Goal: Check status: Check status

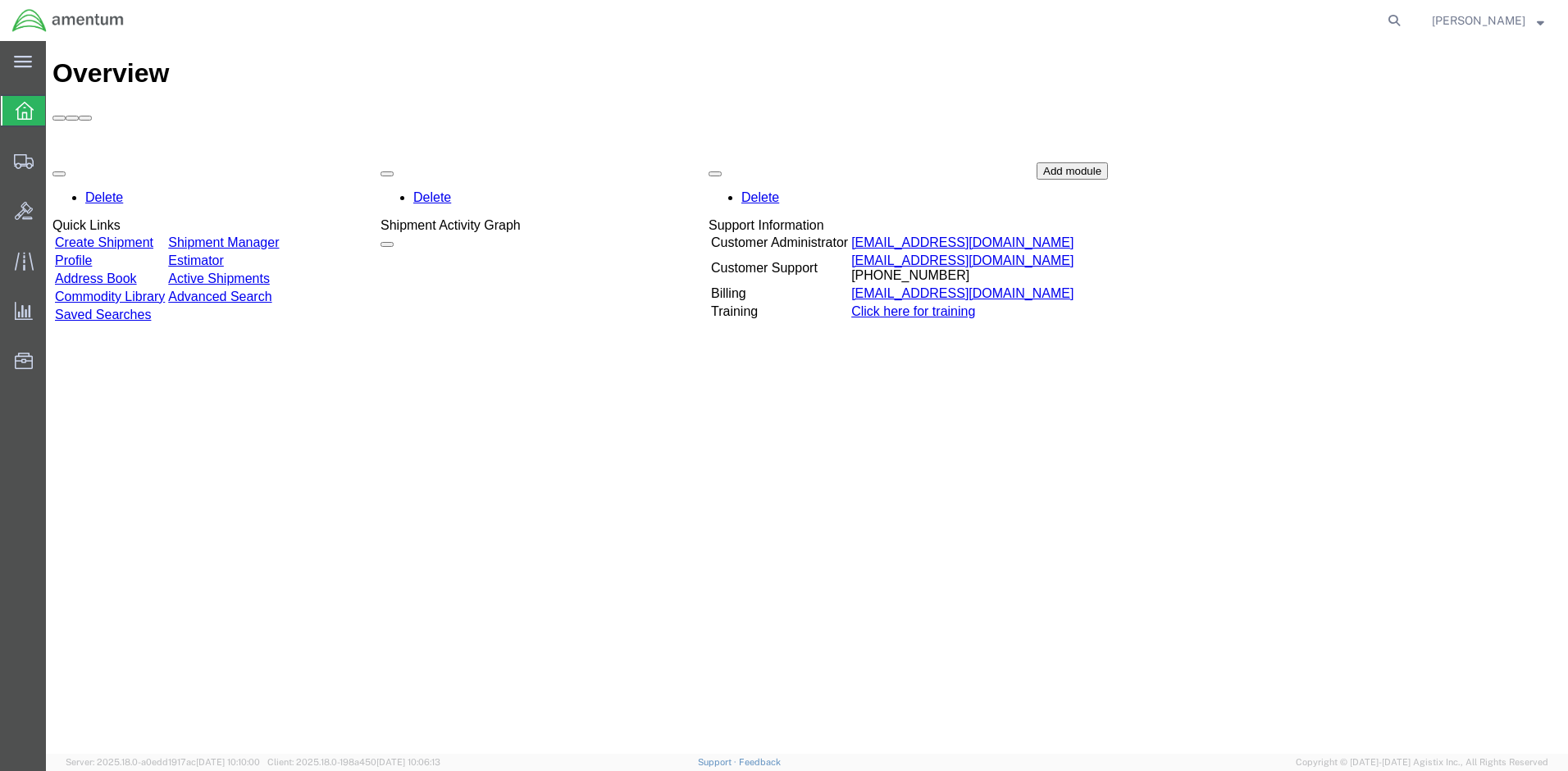
click at [261, 235] on link "Shipment Manager" at bounding box center [224, 242] width 111 height 14
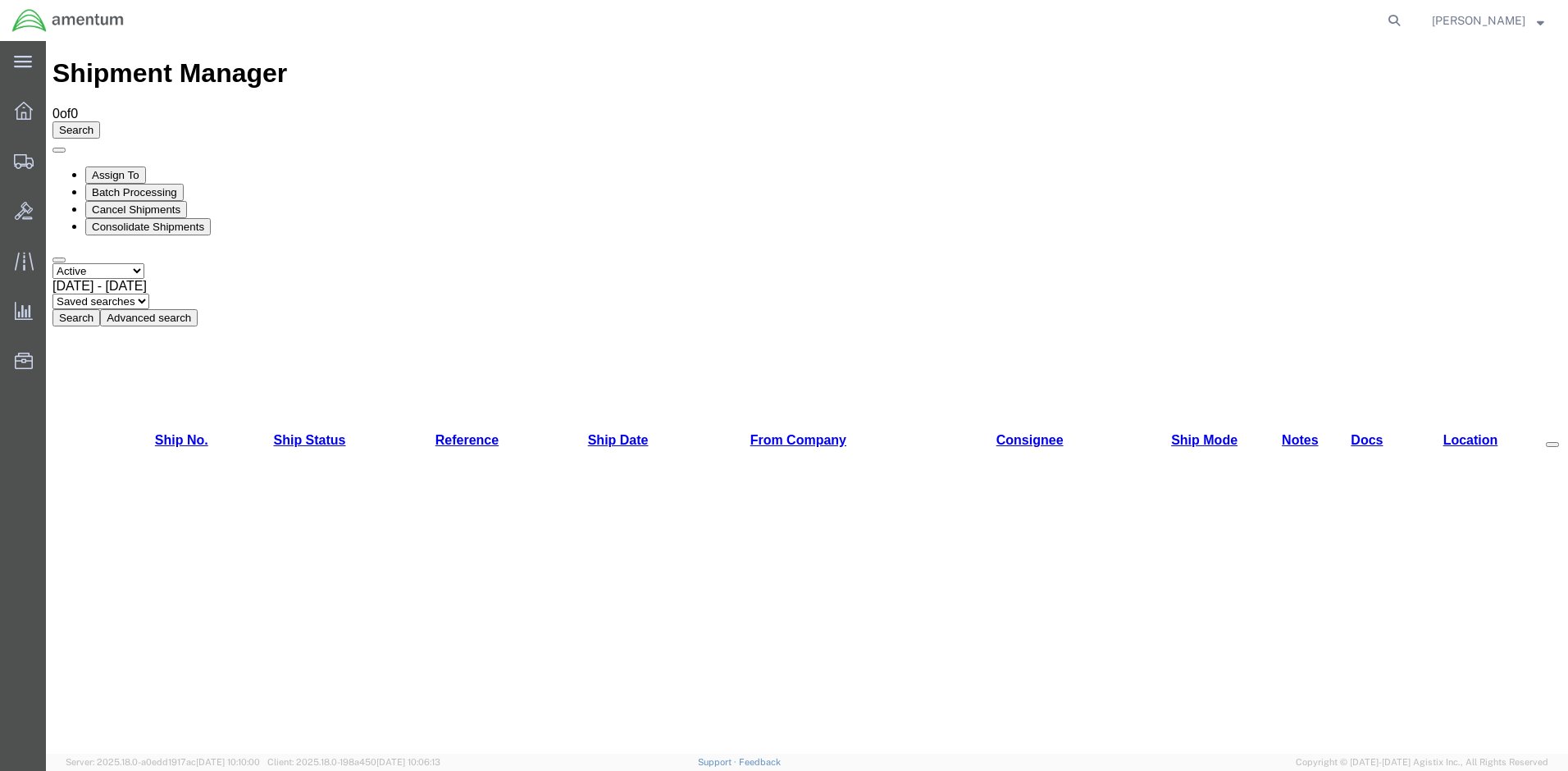
select select "ALL"
click at [100, 309] on button "Search" at bounding box center [76, 317] width 47 height 18
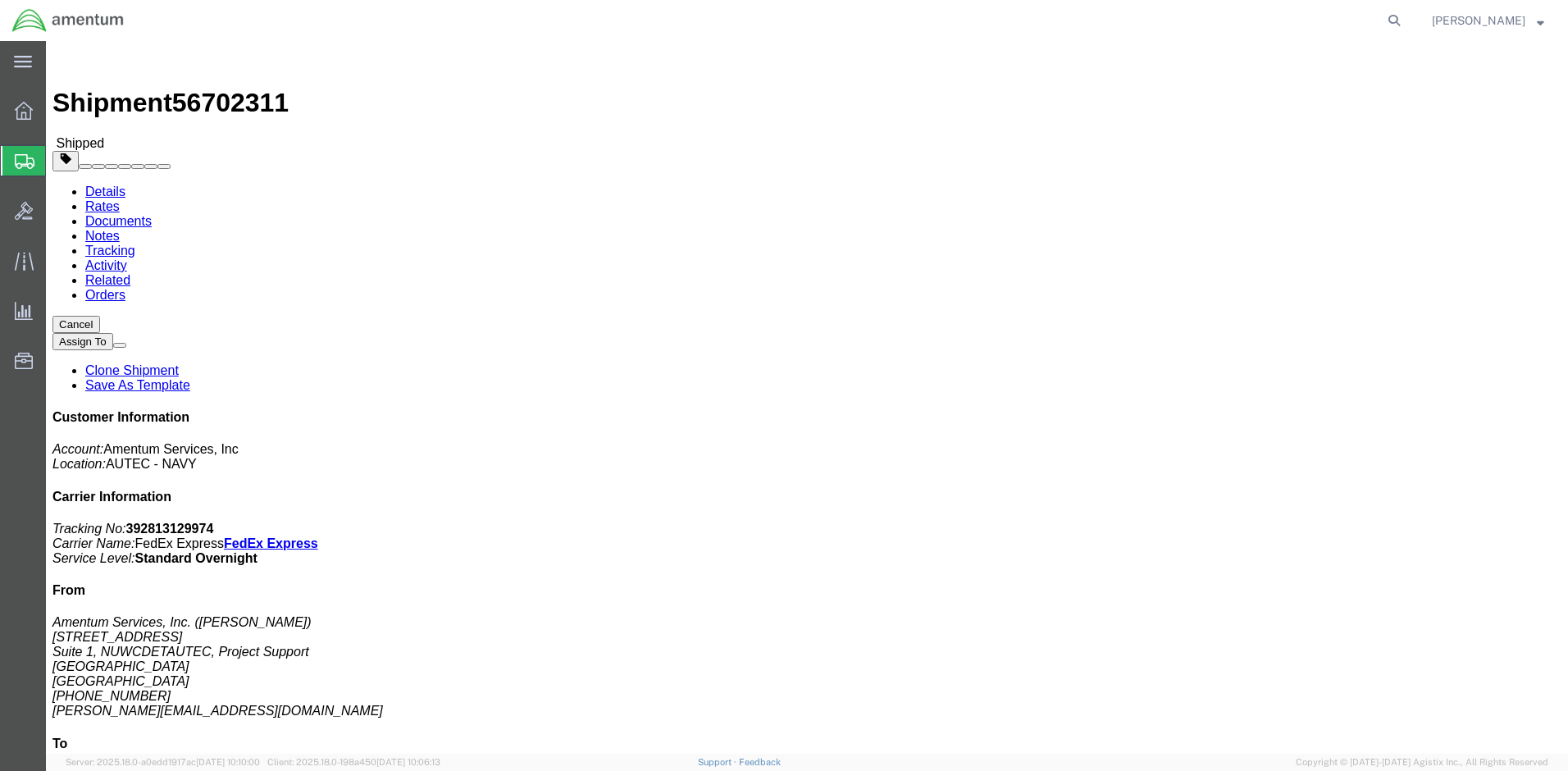
drag, startPoint x: 1361, startPoint y: 210, endPoint x: 1281, endPoint y: 210, distance: 80.0
click p "Tracking No: 392813129974 Carrier Name: FedEx Express FedEx Express Service Lev…"
drag, startPoint x: 1281, startPoint y: 211, endPoint x: 1291, endPoint y: 210, distance: 10.0
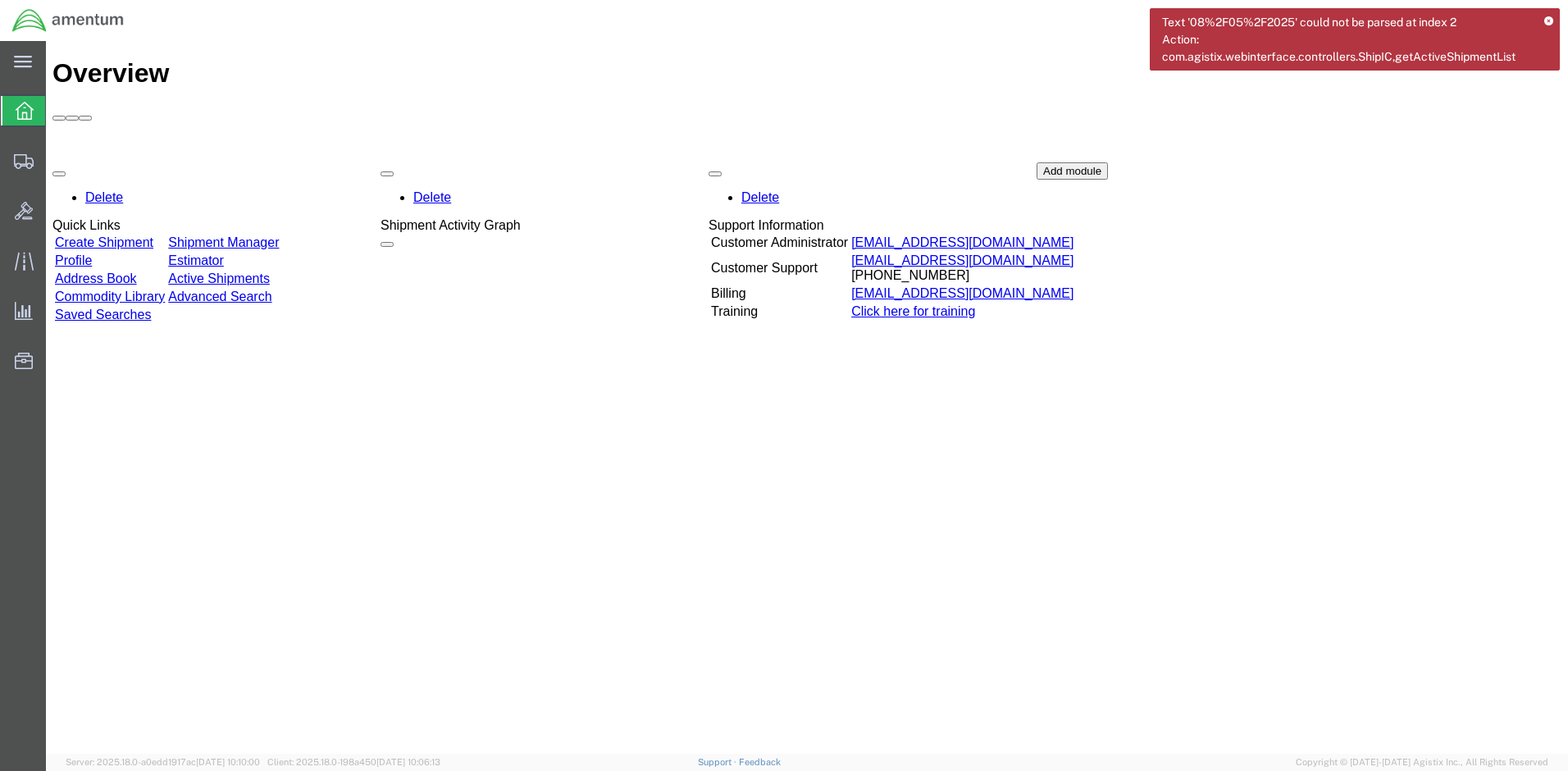
click at [278, 235] on link "Shipment Manager" at bounding box center [224, 242] width 111 height 14
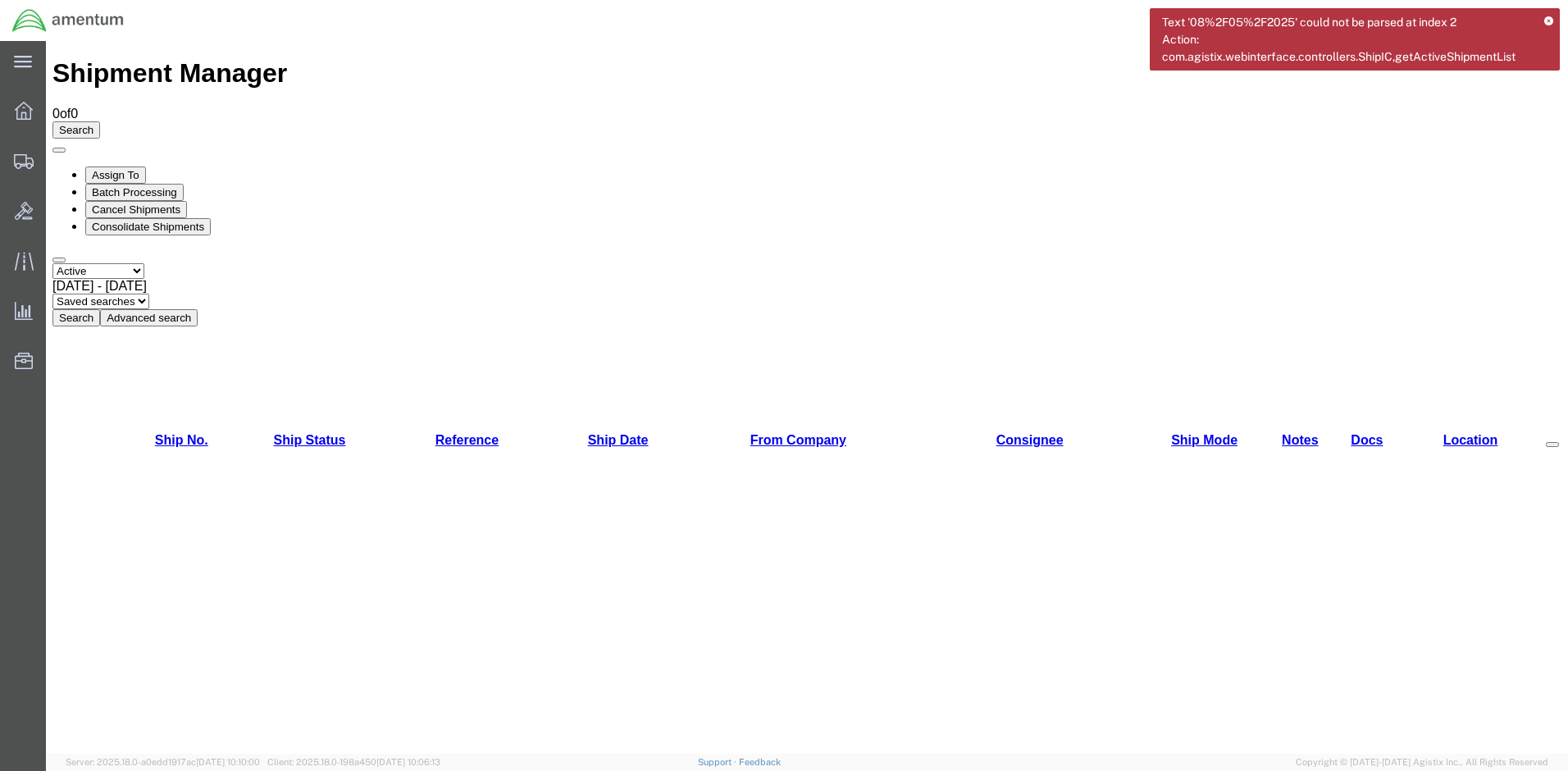
click at [100, 309] on button "Search" at bounding box center [76, 317] width 47 height 18
select select "ALL"
click at [100, 309] on button "Search" at bounding box center [76, 317] width 47 height 18
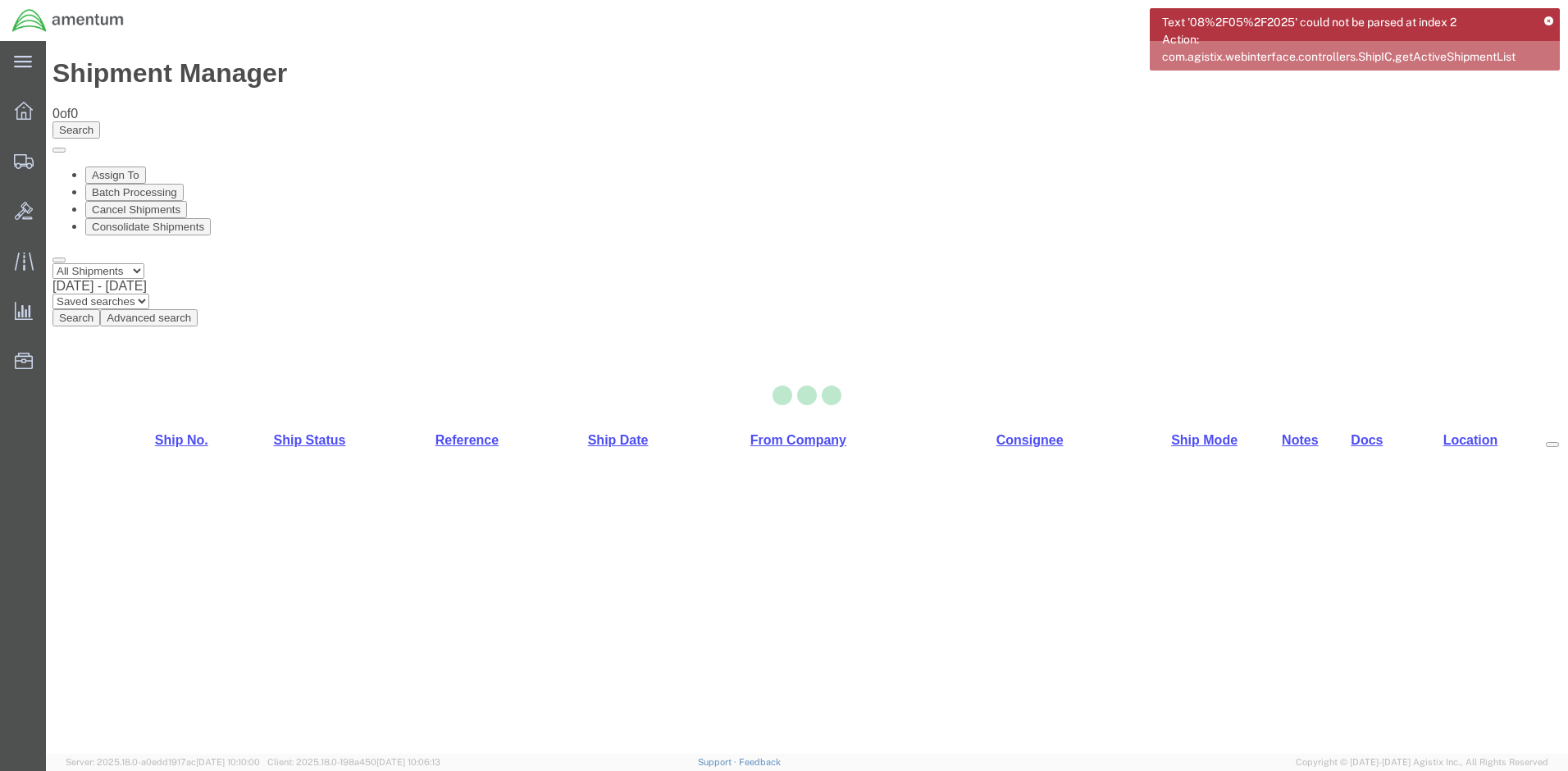
click at [1547, 21] on icon at bounding box center [1549, 22] width 9 height 9
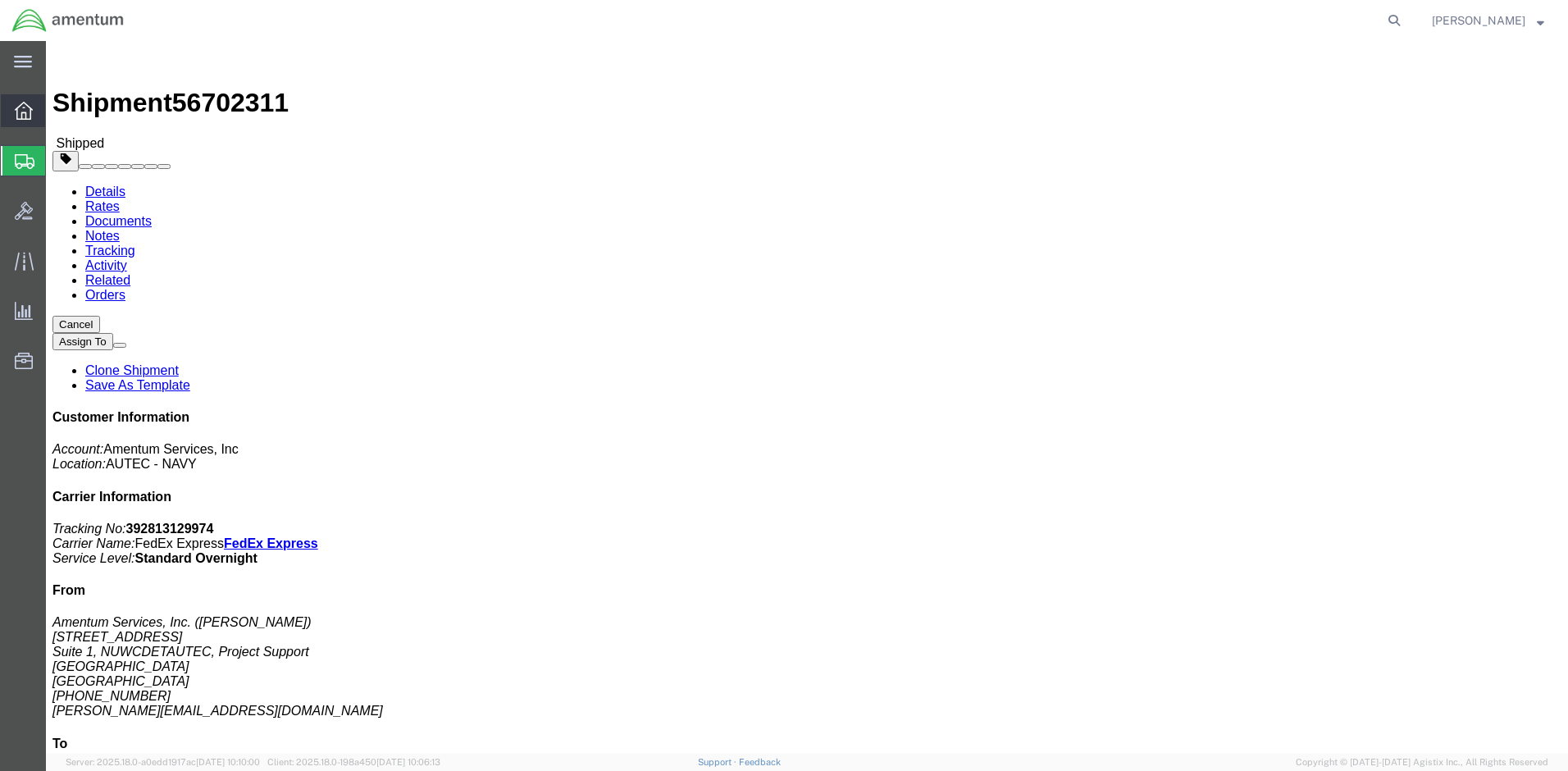
click at [20, 107] on icon at bounding box center [24, 111] width 19 height 19
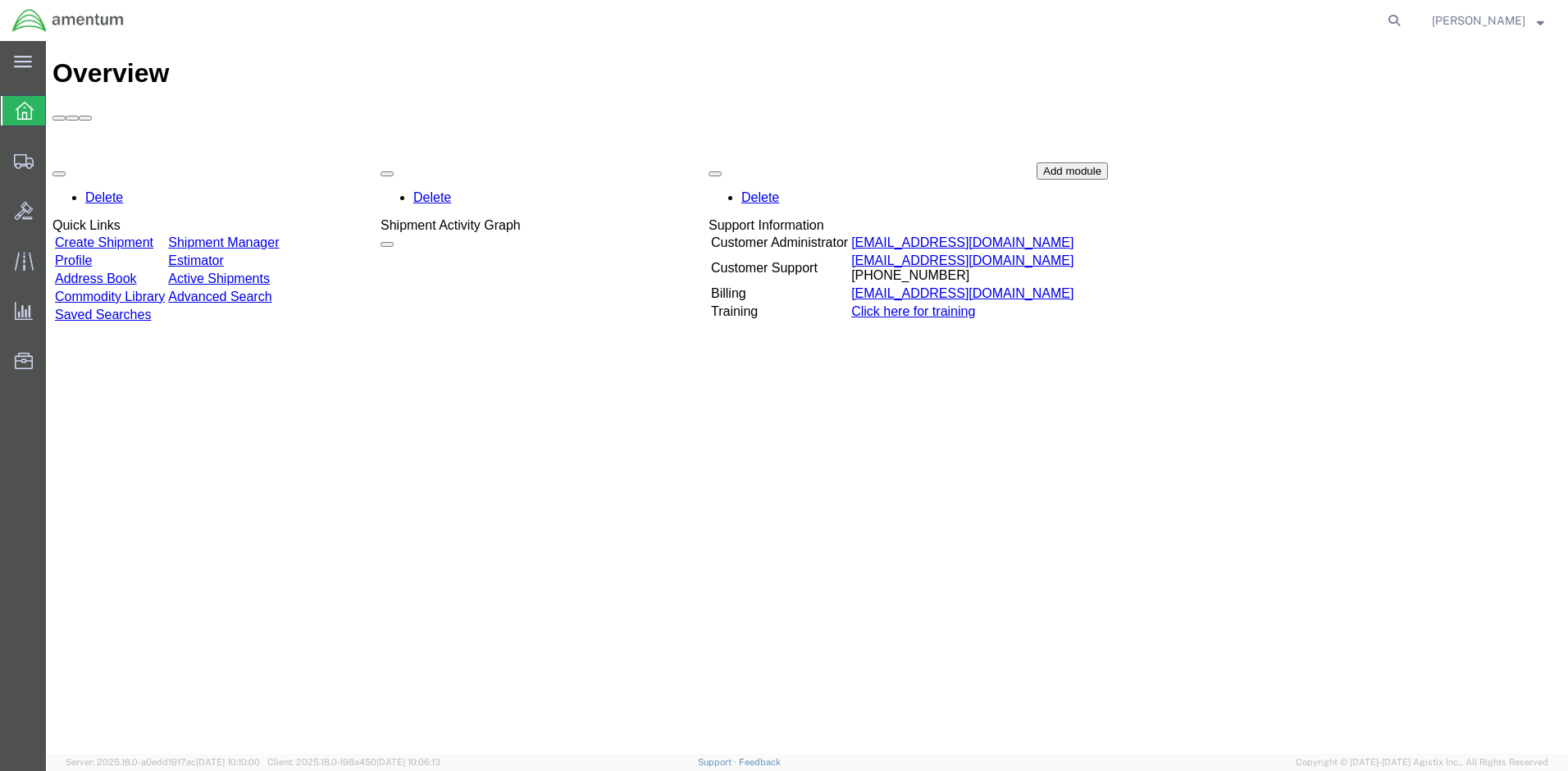
click at [248, 235] on link "Shipment Manager" at bounding box center [224, 242] width 111 height 14
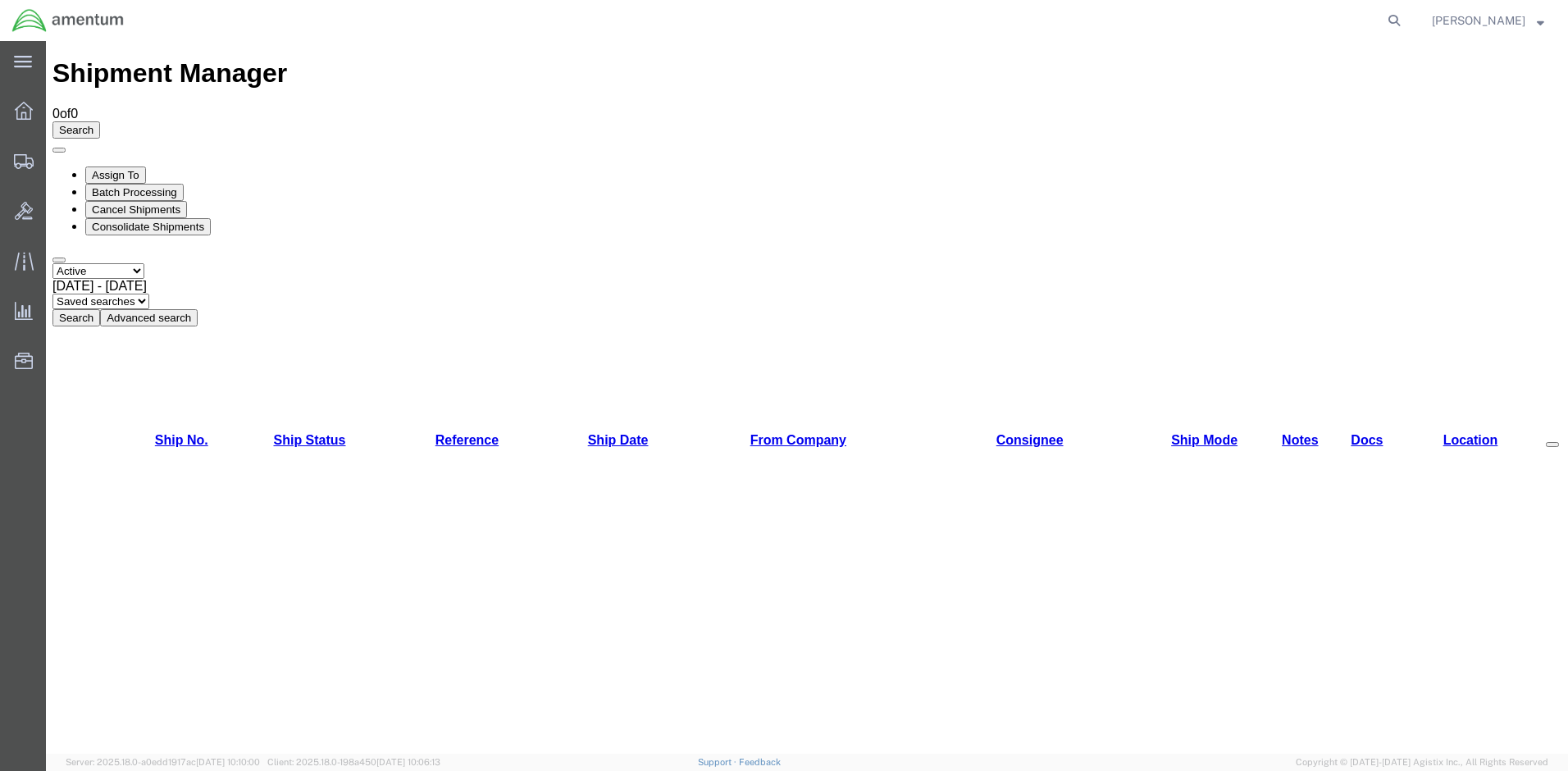
select select "ALL"
click at [100, 309] on button "Search" at bounding box center [76, 317] width 47 height 18
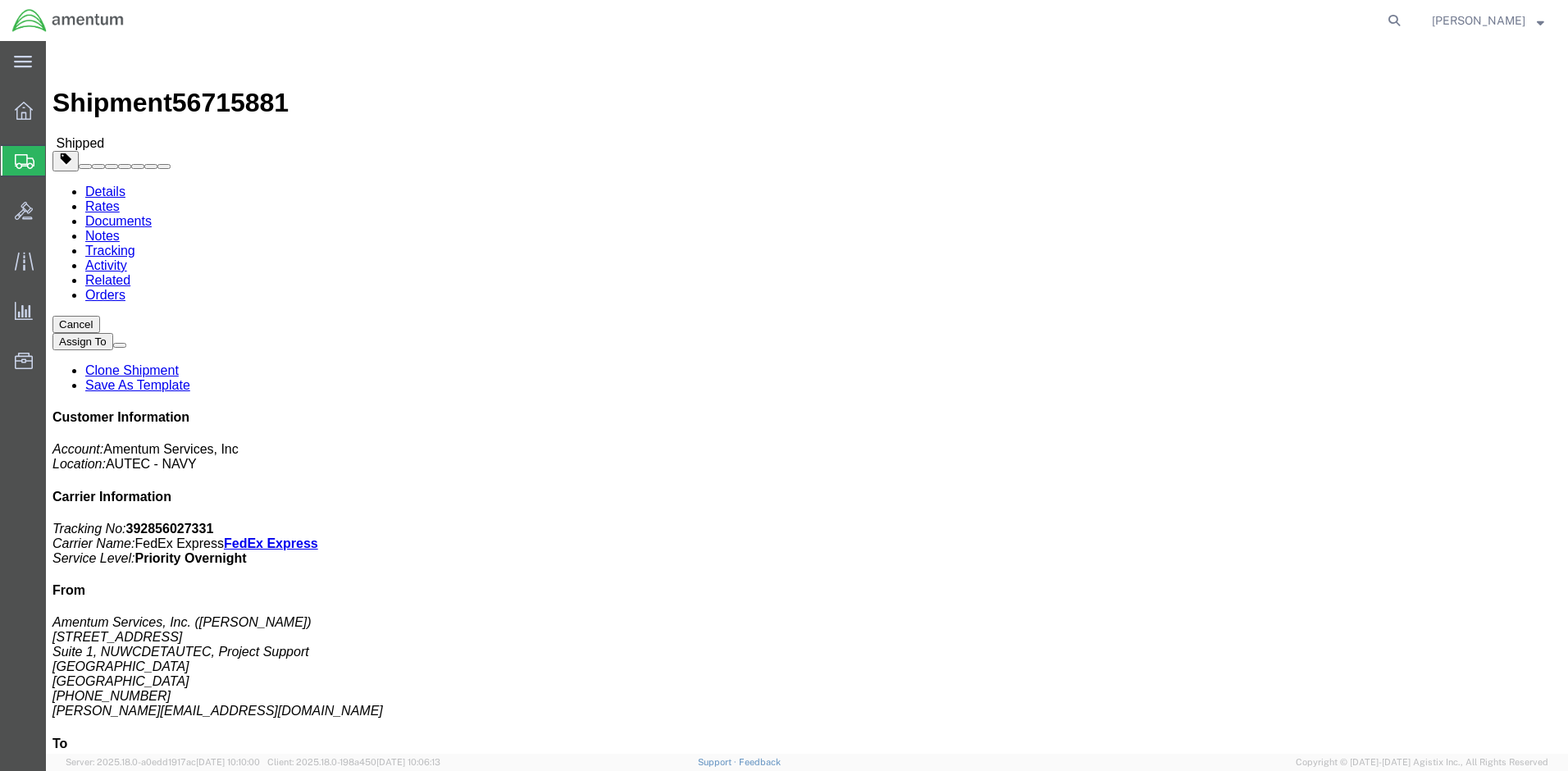
drag, startPoint x: 1361, startPoint y: 208, endPoint x: 1284, endPoint y: 213, distance: 77.2
click p "Tracking No: 392856027331 Carrier Name: FedEx Express FedEx Express Service Lev…"
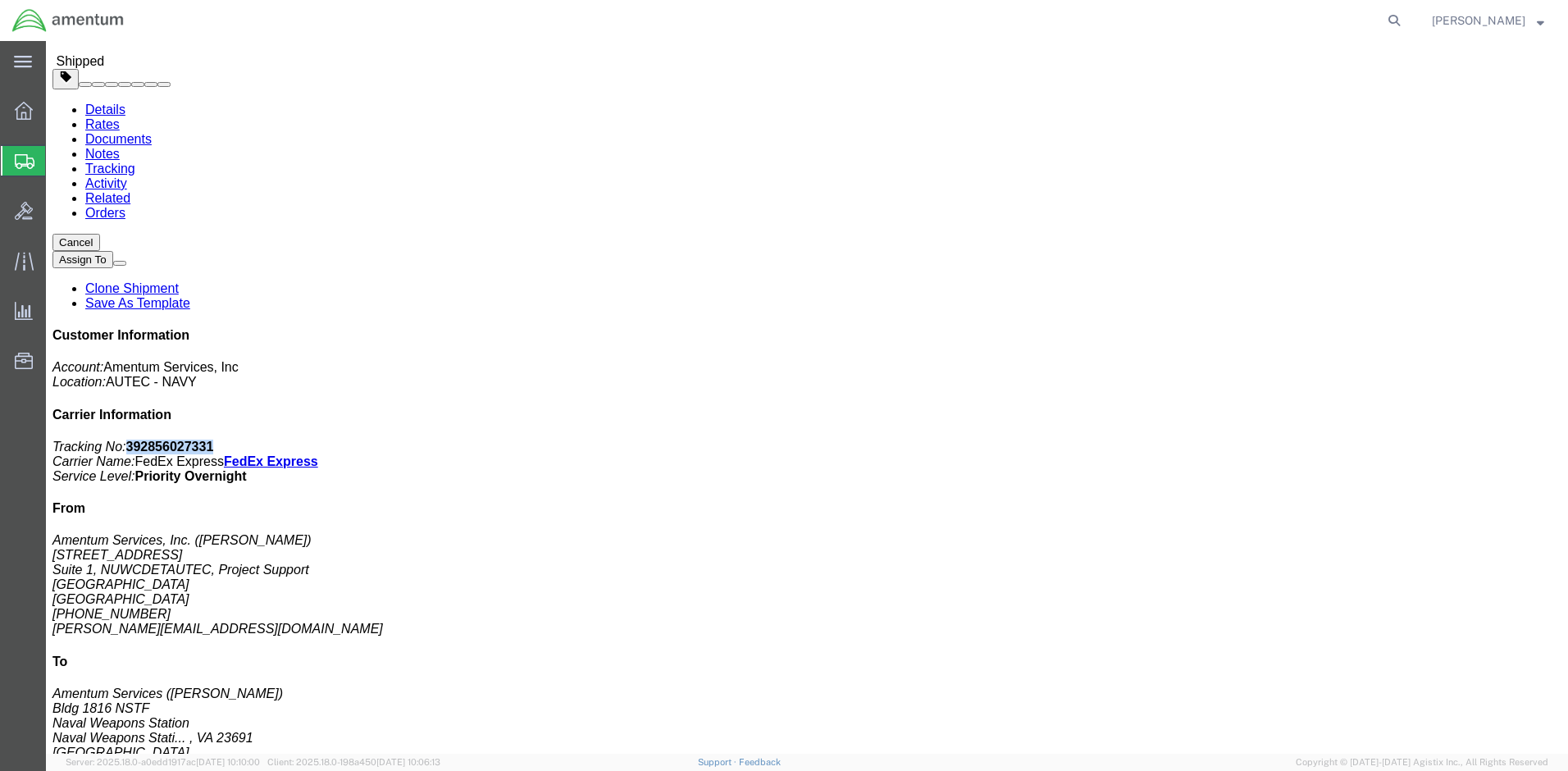
scroll to position [13, 0]
click at [1536, 25] on span "Patrick Everett" at bounding box center [1488, 20] width 112 height 19
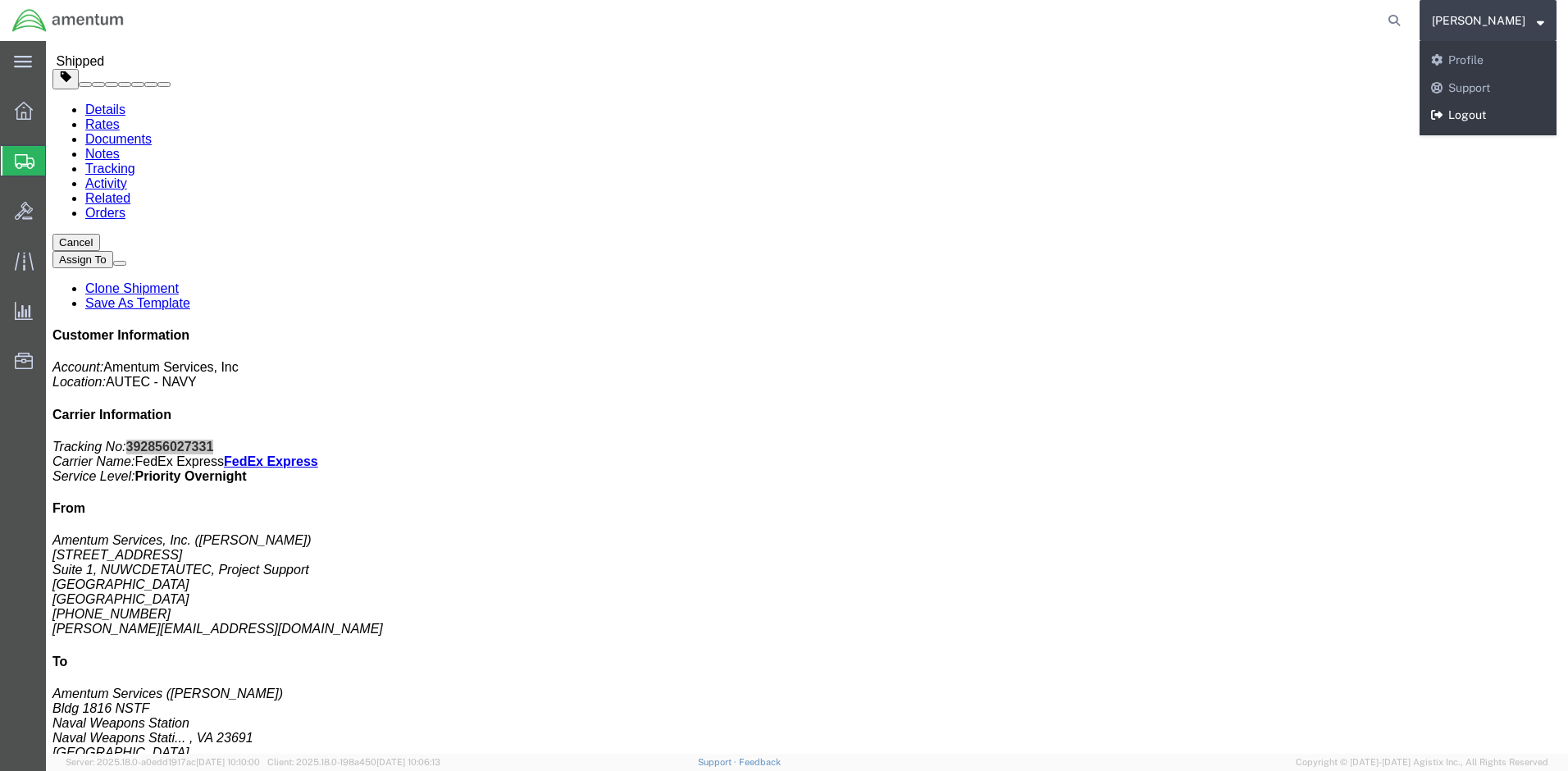
click at [1486, 116] on link "Logout" at bounding box center [1488, 116] width 137 height 28
